Goal: Check status: Check status

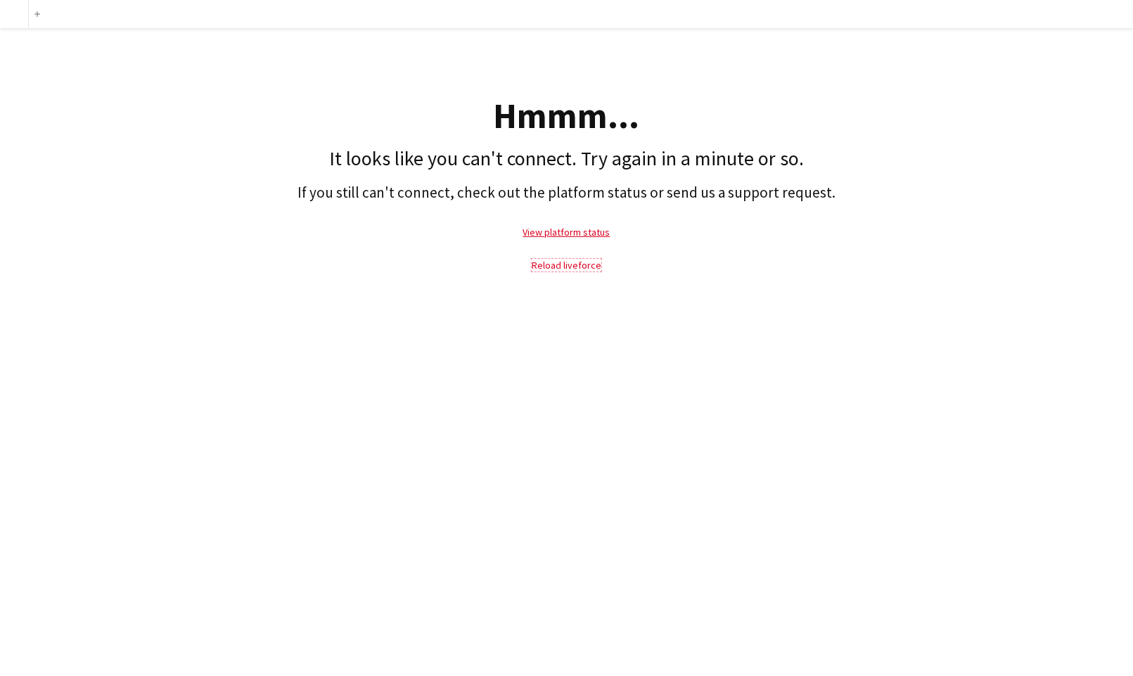
click at [586, 269] on link "Reload liveforce" at bounding box center [566, 265] width 70 height 13
click at [584, 233] on link "View platform status" at bounding box center [566, 232] width 87 height 13
click at [593, 266] on link "Reload liveforce" at bounding box center [566, 265] width 70 height 13
click at [562, 265] on link "Reload liveforce" at bounding box center [566, 265] width 70 height 13
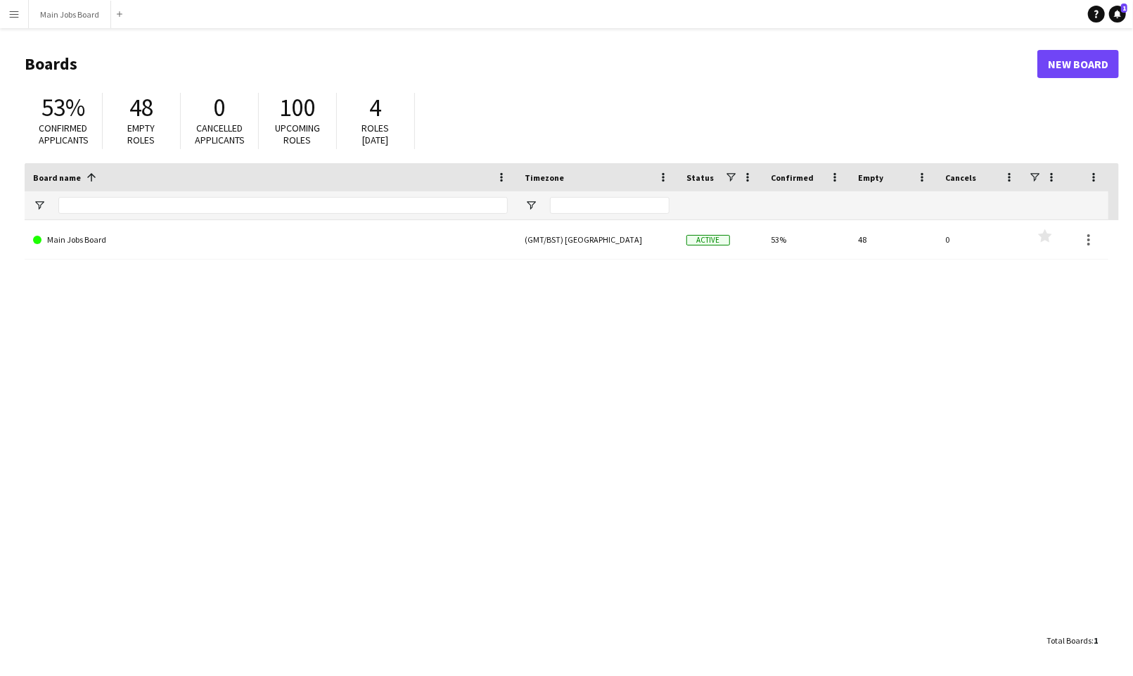
click at [15, 14] on app-icon "Menu" at bounding box center [13, 13] width 11 height 11
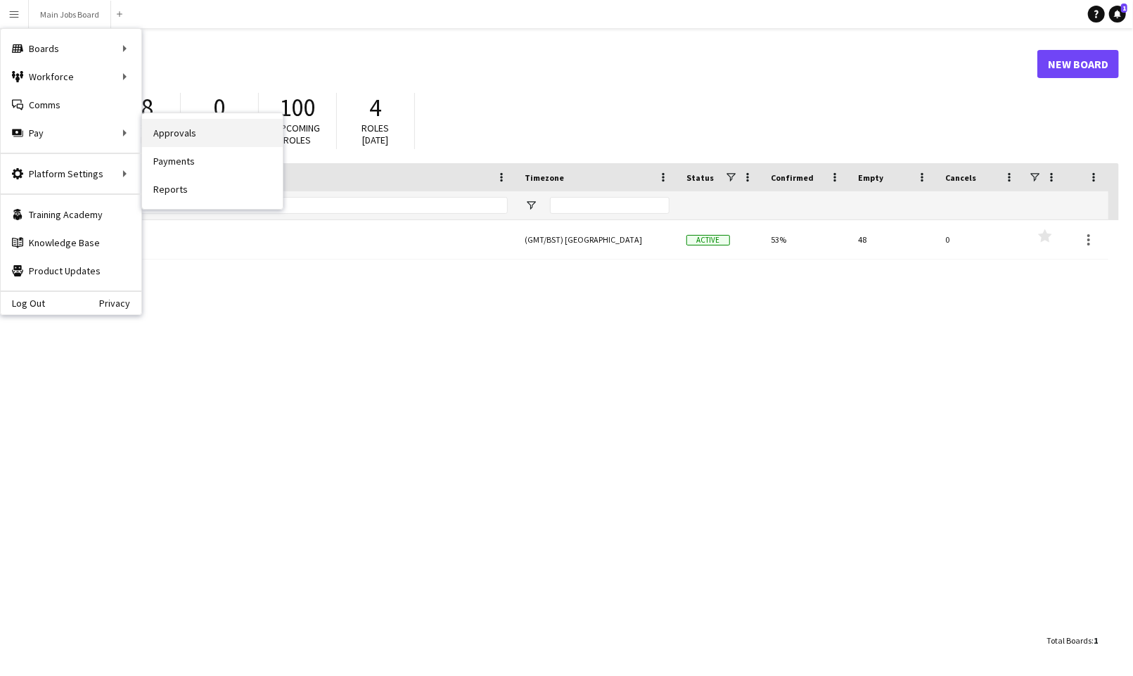
click at [178, 134] on link "Approvals" at bounding box center [212, 133] width 141 height 28
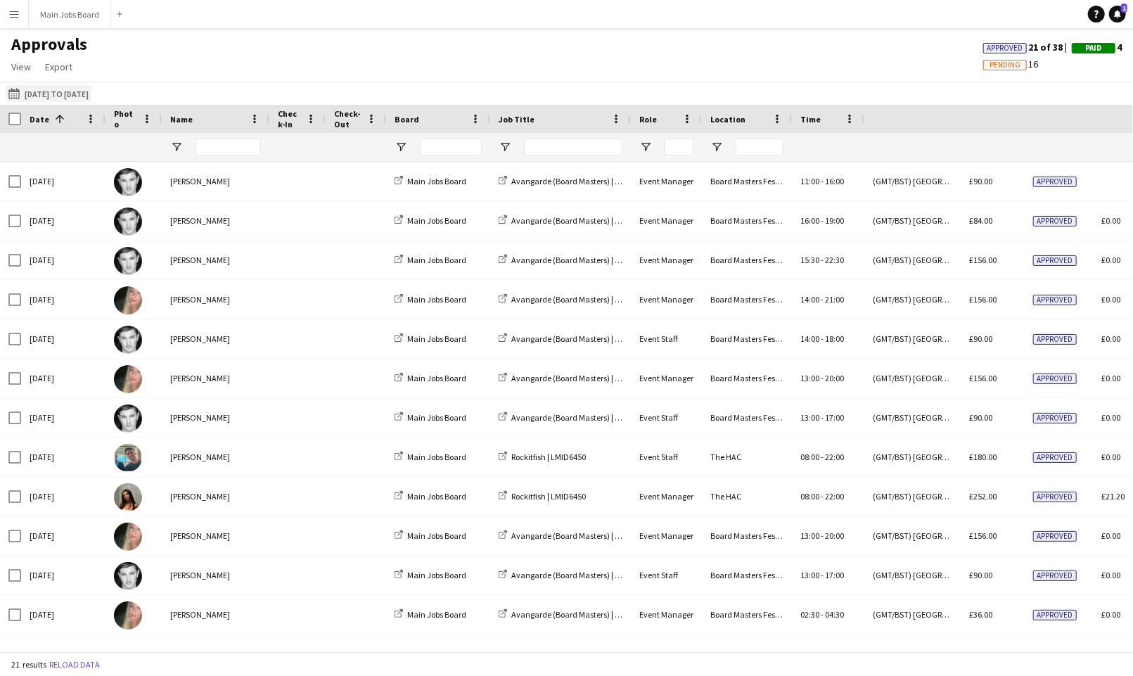
click at [70, 89] on button "[DATE] to [DATE] [DATE] to [DATE]" at bounding box center [49, 93] width 86 height 17
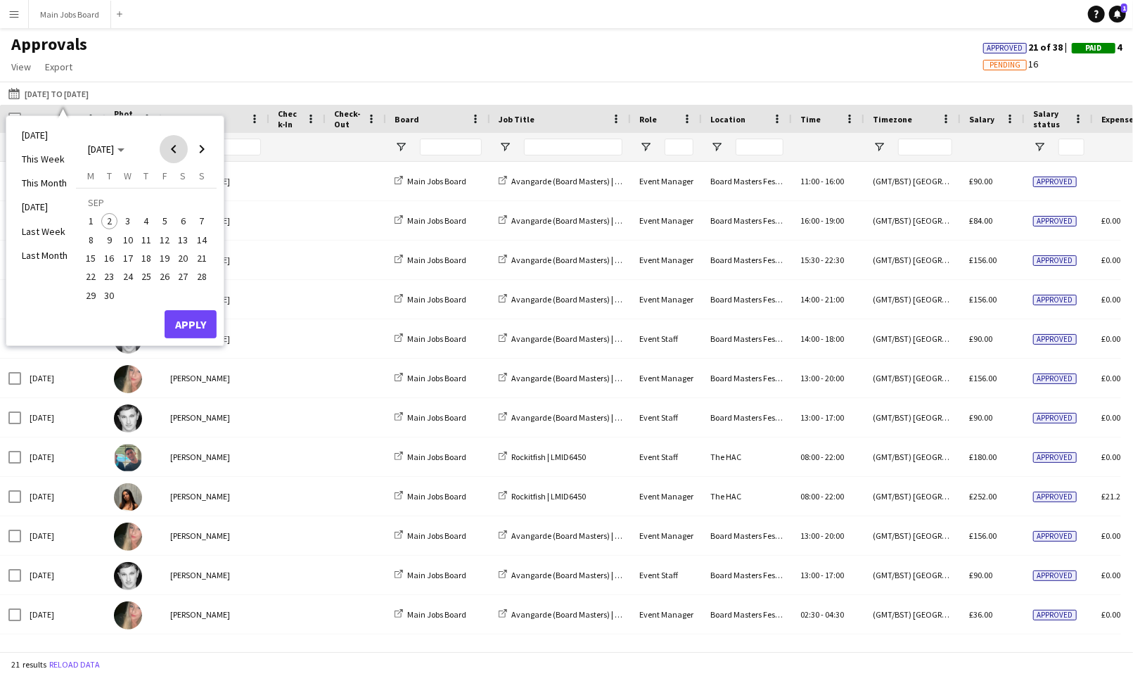
click at [177, 150] on span "Previous month" at bounding box center [174, 149] width 28 height 28
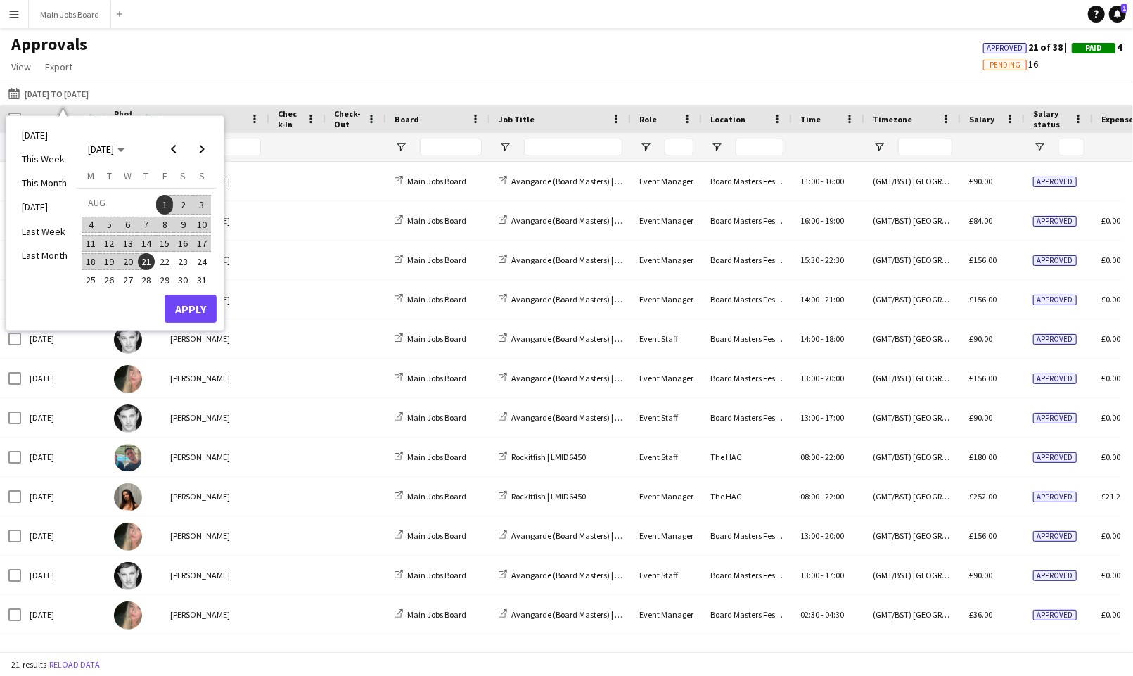
click at [163, 204] on span "1" at bounding box center [164, 205] width 17 height 20
click at [148, 280] on span "28" at bounding box center [146, 280] width 17 height 17
click at [191, 303] on button "Apply" at bounding box center [190, 309] width 52 height 28
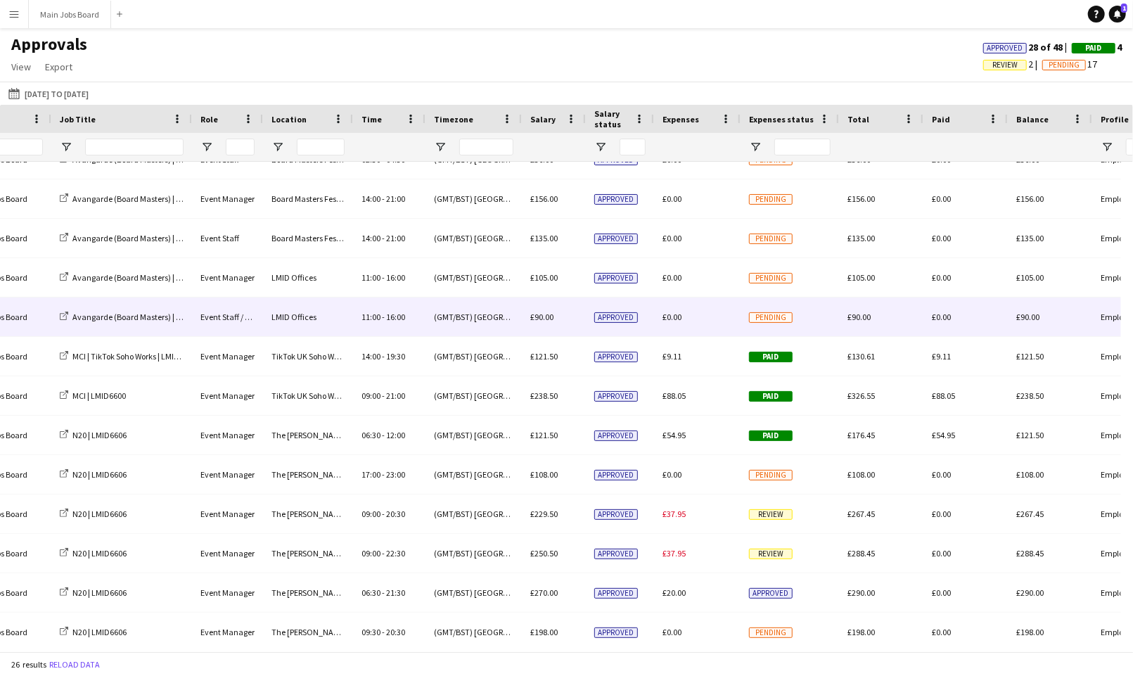
scroll to position [543, 0]
